Goal: Check status: Check status

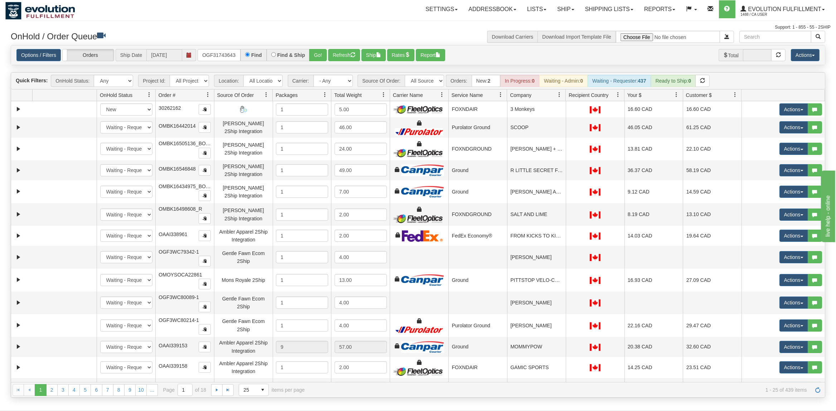
type input "OGF317436438"
click at [323, 57] on button "Go!" at bounding box center [318, 55] width 18 height 12
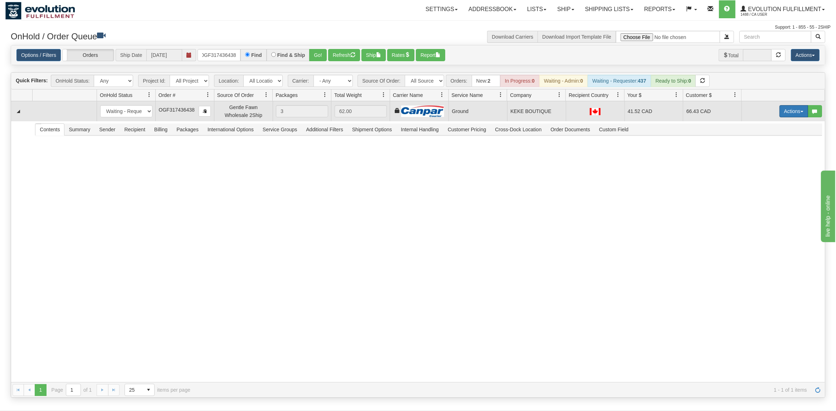
click at [783, 111] on button "Actions" at bounding box center [794, 111] width 29 height 12
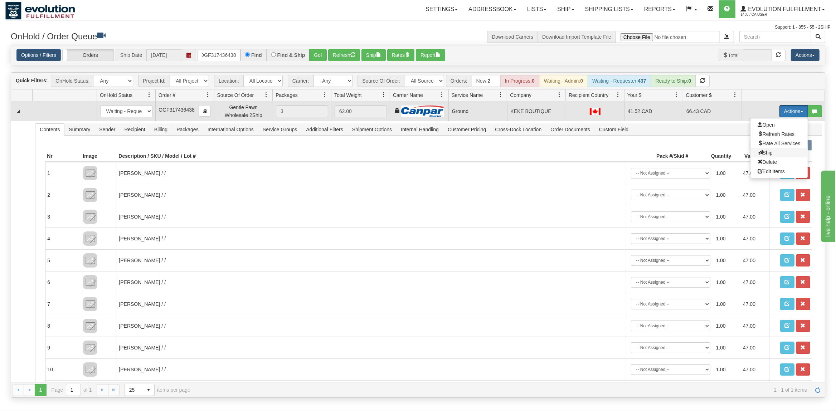
click at [758, 154] on span at bounding box center [760, 152] width 5 height 5
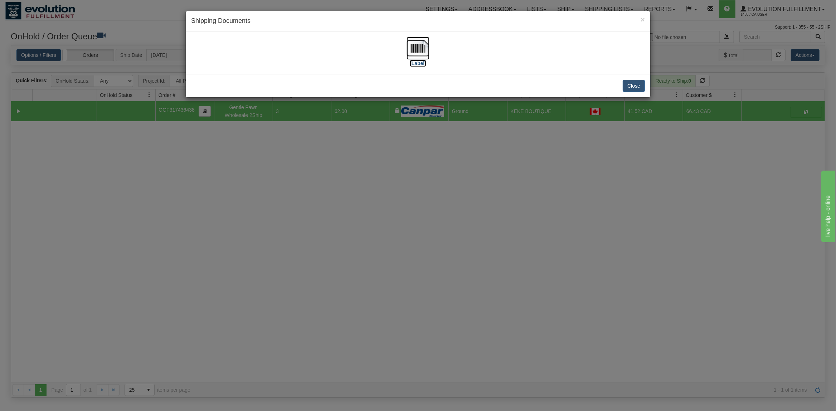
click at [422, 51] on img at bounding box center [418, 48] width 23 height 23
drag, startPoint x: 627, startPoint y: 88, endPoint x: 710, endPoint y: 40, distance: 95.6
click at [628, 88] on button "Close" at bounding box center [634, 86] width 22 height 12
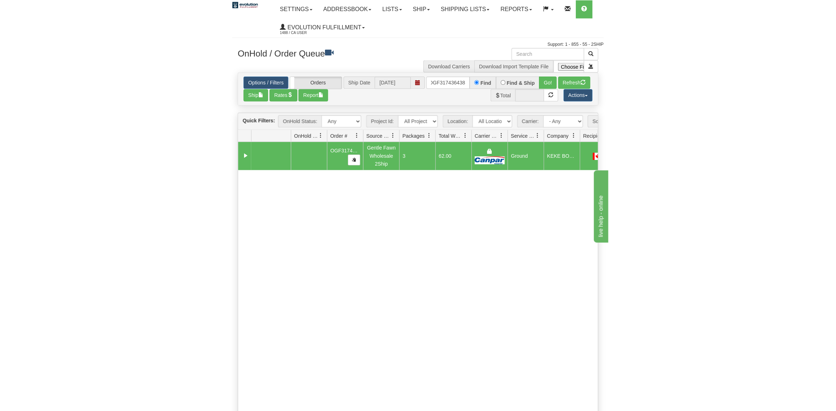
scroll to position [0, 0]
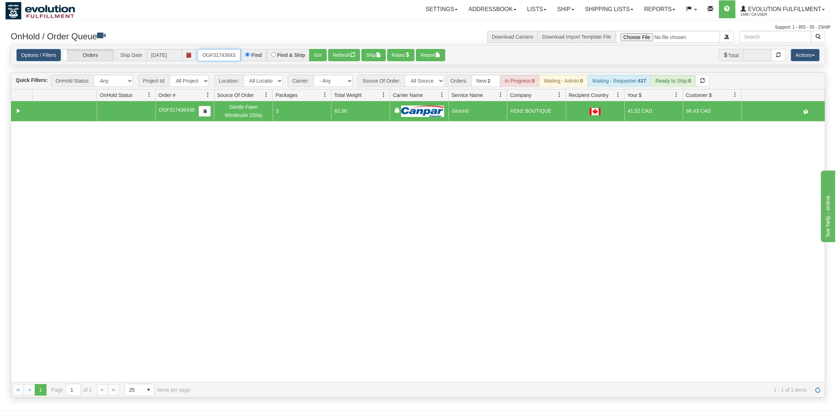
click at [232, 53] on input "OGF317436438" at bounding box center [219, 55] width 43 height 12
